Goal: Task Accomplishment & Management: Complete application form

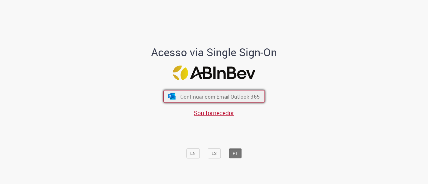
click at [225, 95] on span "Continuar com Email Outlook 365" at bounding box center [219, 96] width 79 height 7
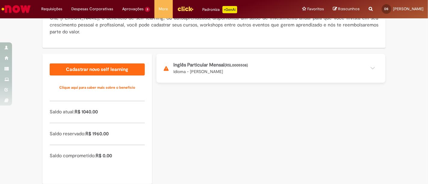
scroll to position [95, 0]
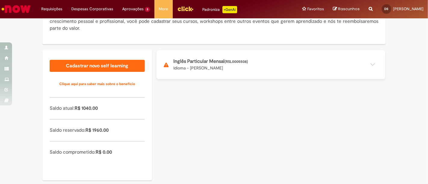
click at [370, 66] on button at bounding box center [270, 64] width 229 height 29
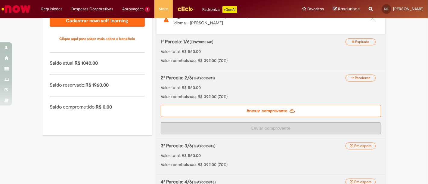
scroll to position [142, 0]
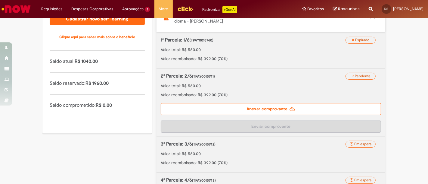
click at [253, 108] on label "Anexar comprovante" at bounding box center [271, 109] width 220 height 12
click at [238, 10] on input "Anexar comprovante" at bounding box center [197, 6] width 82 height 7
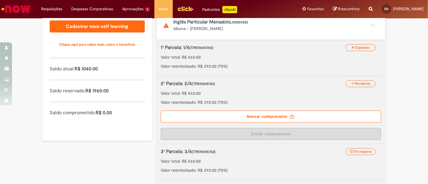
scroll to position [136, 0]
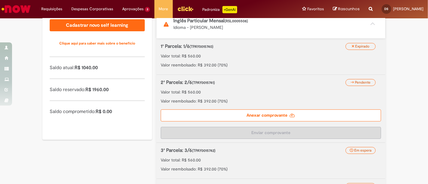
click at [260, 117] on label "Anexar comprovante" at bounding box center [271, 115] width 220 height 12
click at [238, 16] on input "Anexar comprovante" at bounding box center [197, 13] width 82 height 7
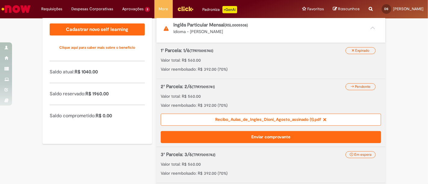
scroll to position [134, 0]
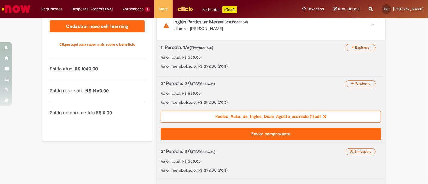
click at [291, 131] on button "Enviar comprovante" at bounding box center [271, 134] width 220 height 12
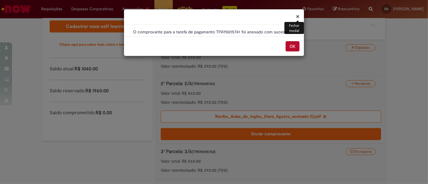
click at [289, 44] on button "OK" at bounding box center [292, 46] width 14 height 10
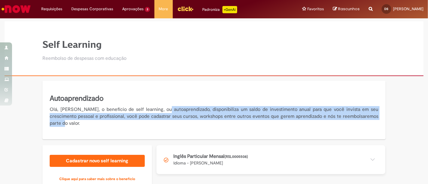
drag, startPoint x: 159, startPoint y: 108, endPoint x: 318, endPoint y: 126, distance: 159.9
click at [318, 126] on p "Olá, [PERSON_NAME], o benefício de self learning, ou autoaprendizado, disponibi…" at bounding box center [214, 116] width 328 height 21
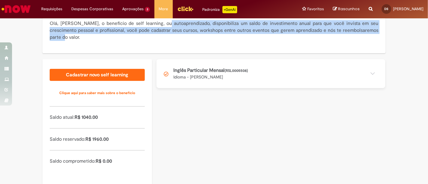
scroll to position [87, 0]
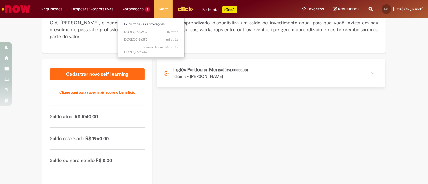
click at [138, 10] on li "Aprovações 3 Exibir todas as aprovações 11h atrás 11 horas atrás DCREQ0165957 6…" at bounding box center [136, 9] width 37 height 18
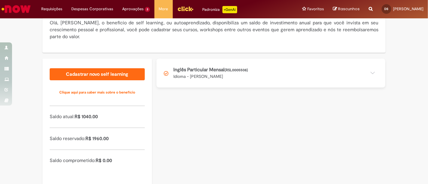
click at [366, 73] on button at bounding box center [270, 73] width 229 height 29
